Goal: Information Seeking & Learning: Find specific fact

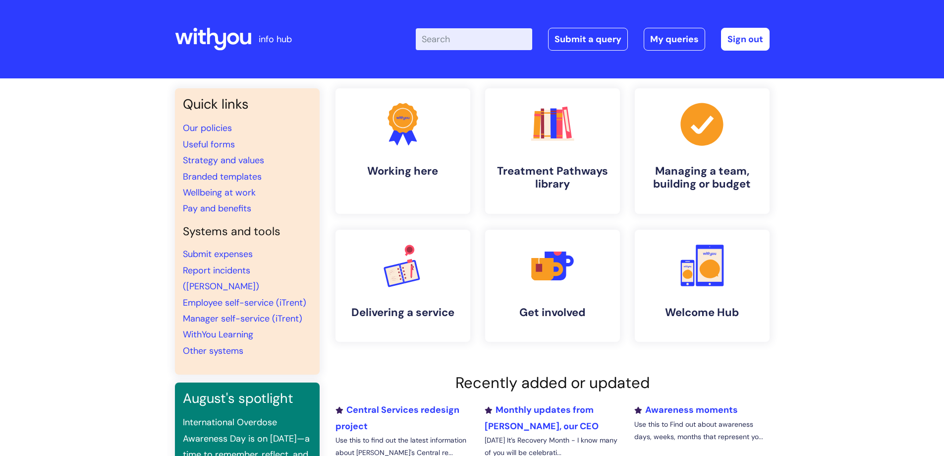
click at [457, 36] on input "Enter your search term here..." at bounding box center [474, 39] width 116 height 22
type input "y"
type input "useful"
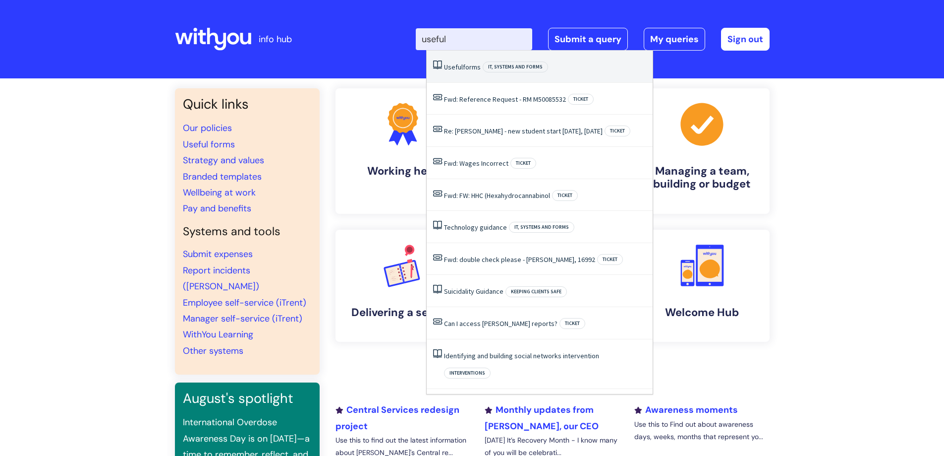
click at [454, 63] on span "Useful" at bounding box center [453, 66] width 19 height 9
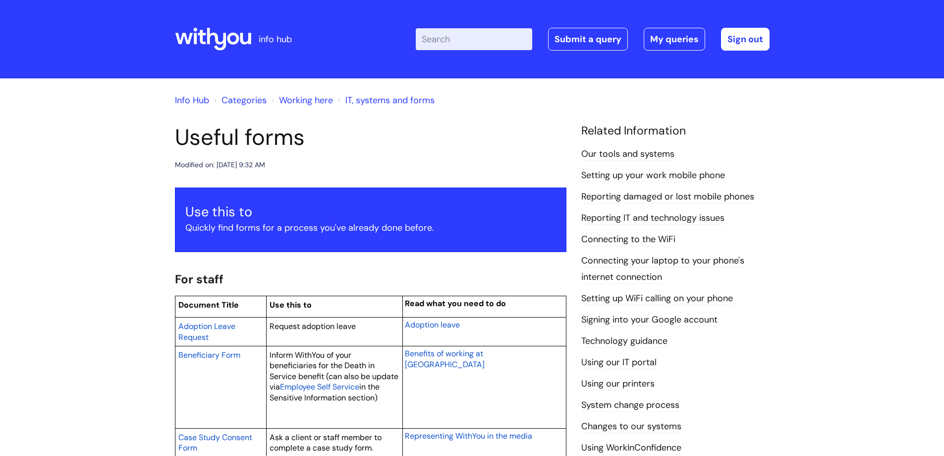
drag, startPoint x: 313, startPoint y: 138, endPoint x: 158, endPoint y: 138, distance: 155.6
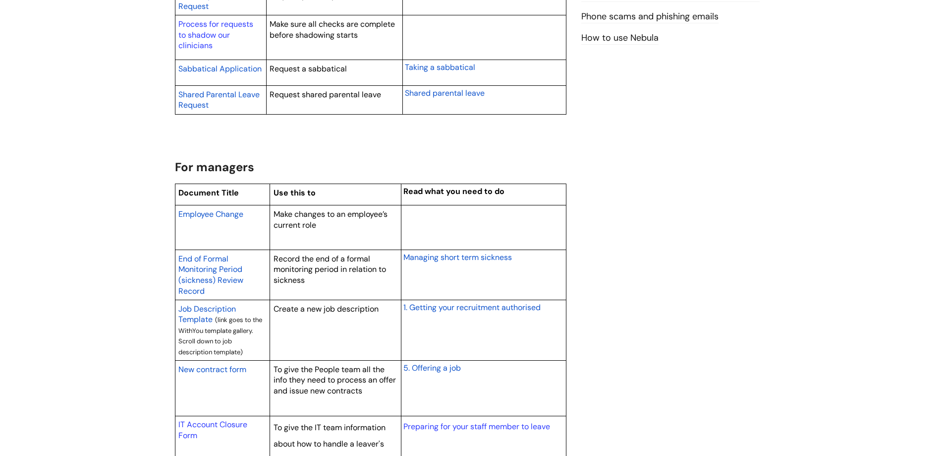
scroll to position [743, 0]
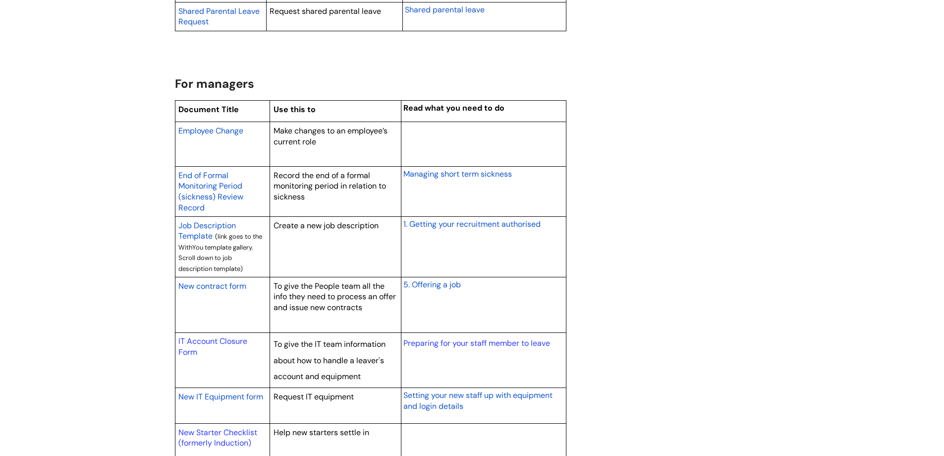
click at [224, 131] on span "Employee Change" at bounding box center [210, 130] width 65 height 10
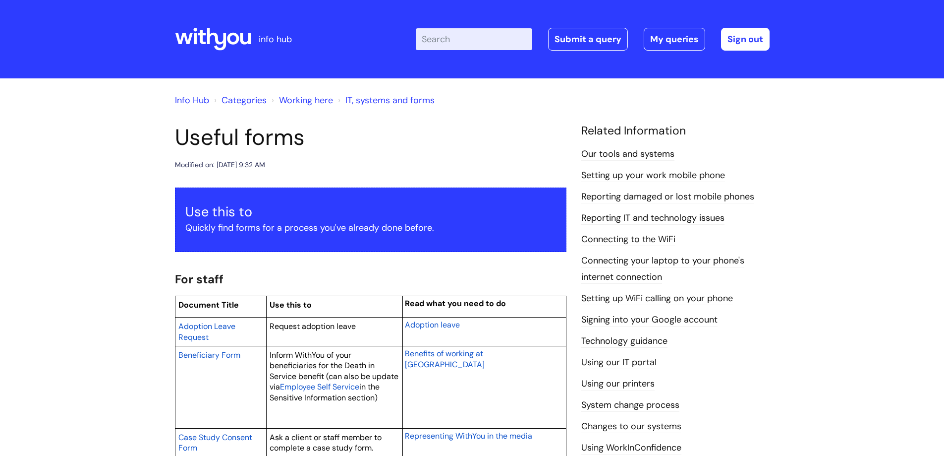
scroll to position [743, 0]
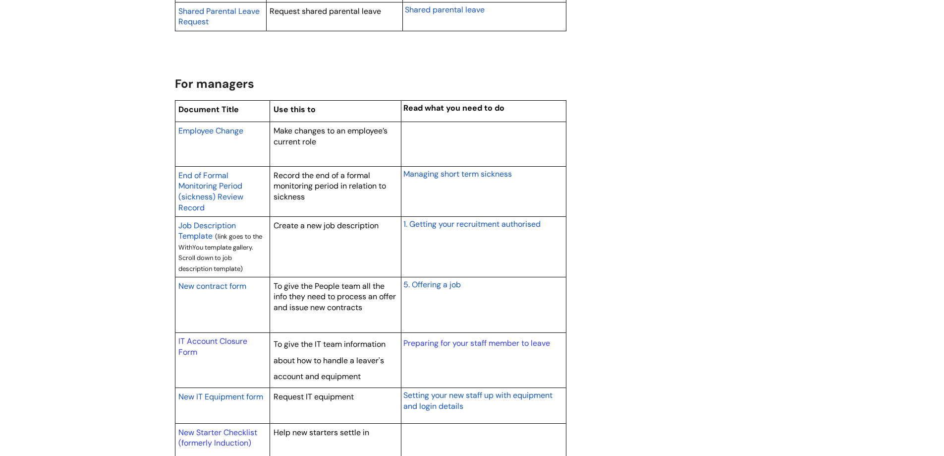
click at [226, 285] on span "New contract form" at bounding box center [212, 286] width 68 height 10
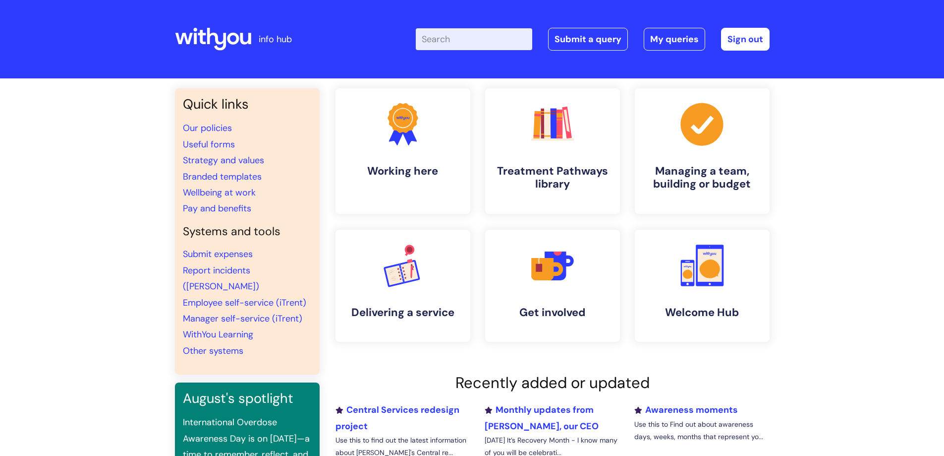
click at [457, 41] on input "Enter your search term here..." at bounding box center [474, 39] width 116 height 22
type input "payscale"
click button "Search" at bounding box center [0, 0] width 0 height 0
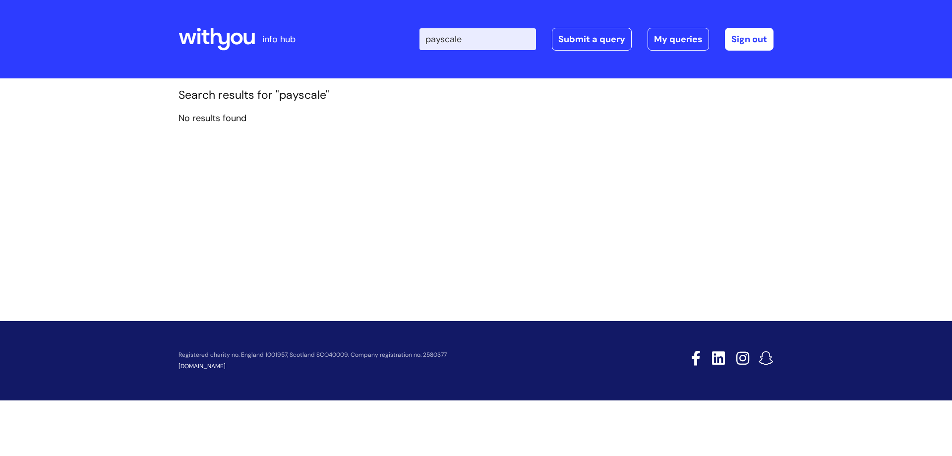
click at [450, 38] on input "payscale" at bounding box center [477, 39] width 116 height 22
type input "pay scale"
click button "Search" at bounding box center [0, 0] width 0 height 0
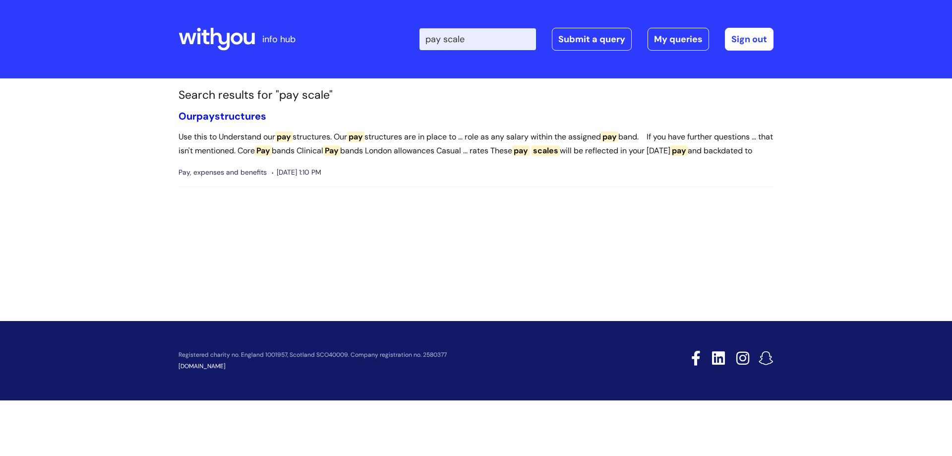
click at [244, 118] on link "Our pay structures" at bounding box center [222, 116] width 88 height 13
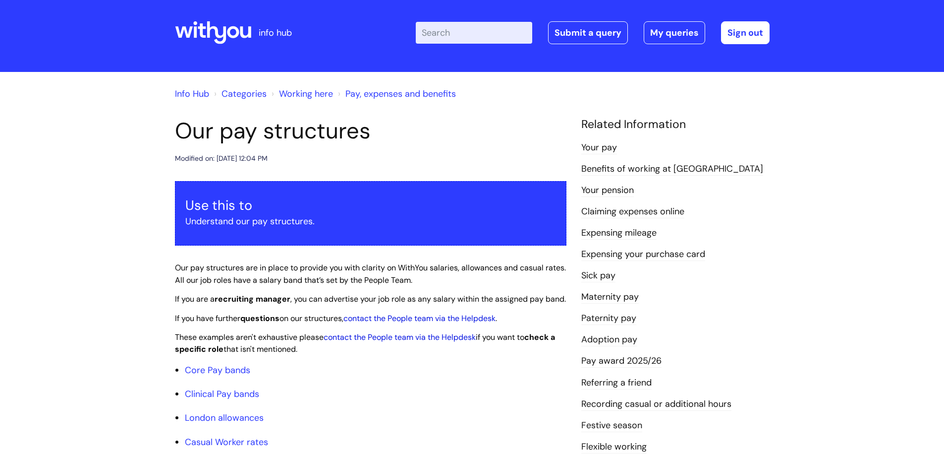
scroll to position [248, 0]
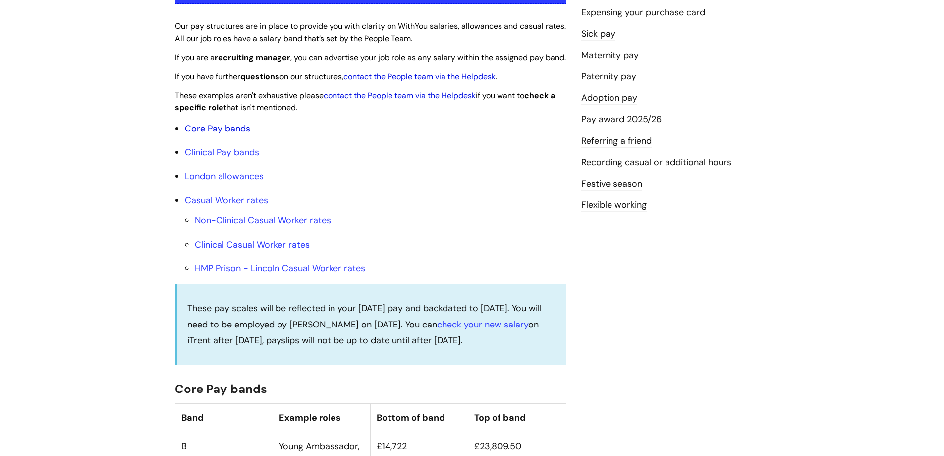
click at [213, 134] on link "Core Pay bands" at bounding box center [217, 128] width 65 height 12
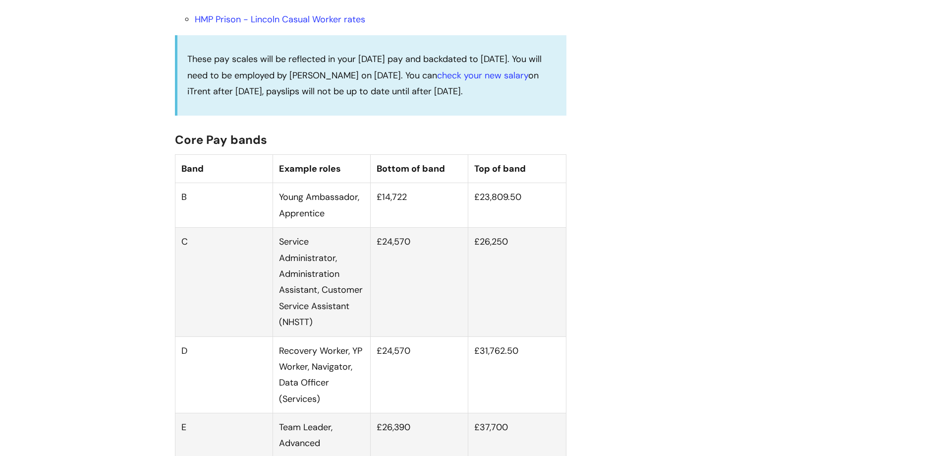
scroll to position [644, 0]
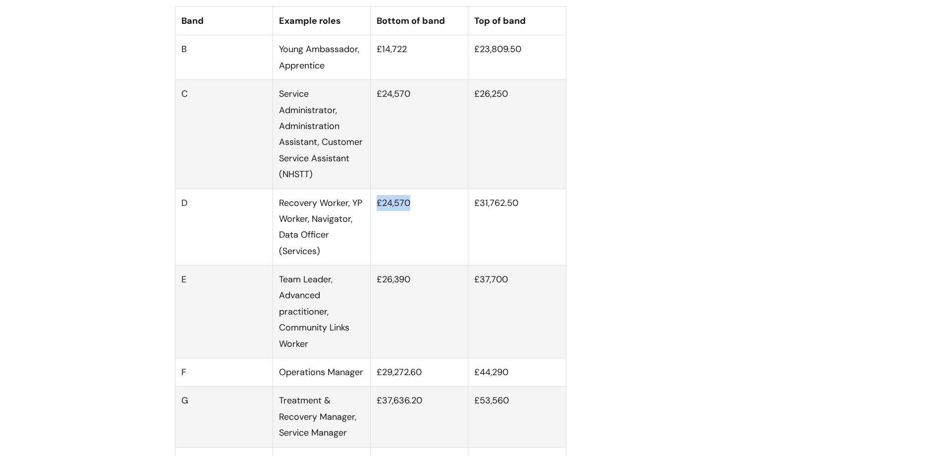
drag, startPoint x: 415, startPoint y: 212, endPoint x: 377, endPoint y: 214, distance: 38.2
click at [377, 214] on td "£24,570" at bounding box center [420, 226] width 98 height 77
